Goal: Task Accomplishment & Management: Use online tool/utility

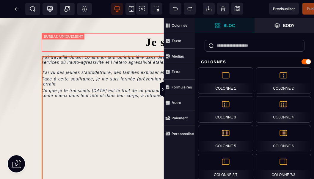
scroll to position [304, 0]
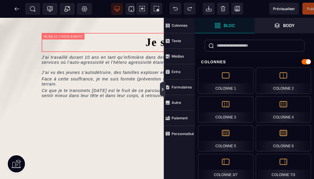
click at [163, 89] on icon at bounding box center [162, 89] width 5 height 5
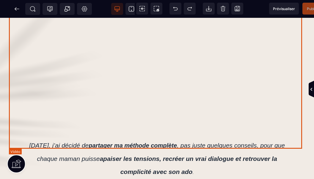
scroll to position [546, 0]
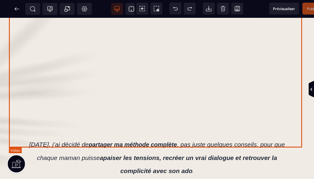
click at [170, 94] on div at bounding box center [157, 46] width 296 height 166
select select "**"
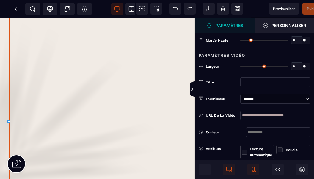
type input "*"
type input "***"
select select "*"
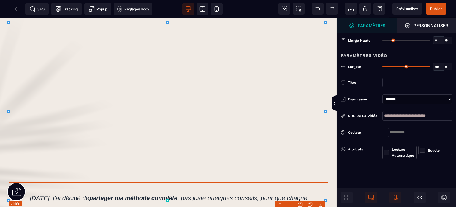
scroll to position [509, 0]
click at [18, 10] on icon at bounding box center [17, 9] width 6 height 6
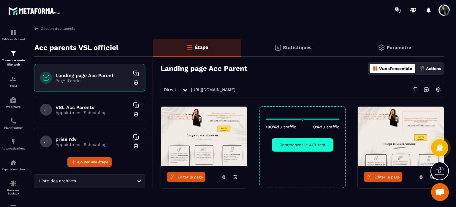
click at [364, 87] on div "Direct [URL][DOMAIN_NAME]" at bounding box center [303, 89] width 284 height 15
click at [414, 86] on icon at bounding box center [415, 89] width 11 height 11
click at [192, 180] on link "Éditer la page" at bounding box center [186, 177] width 39 height 10
